Goal: Entertainment & Leisure: Consume media (video, audio)

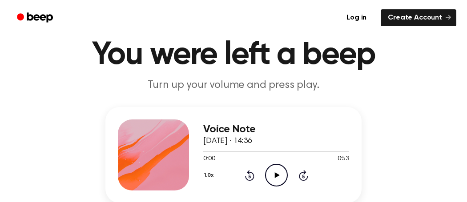
scroll to position [42, 0]
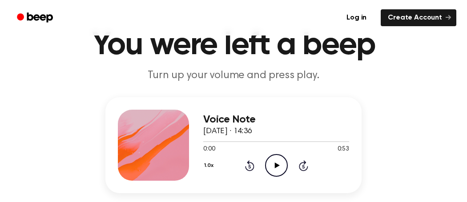
click at [275, 165] on icon at bounding box center [276, 166] width 5 height 6
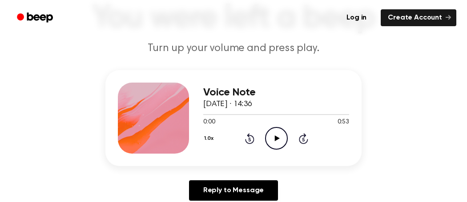
scroll to position [69, 0]
click at [276, 136] on icon "Play Audio" at bounding box center [276, 139] width 23 height 23
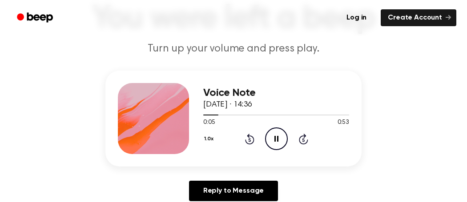
click at [276, 136] on icon "Pause Audio" at bounding box center [276, 139] width 23 height 23
